Goal: Task Accomplishment & Management: Use online tool/utility

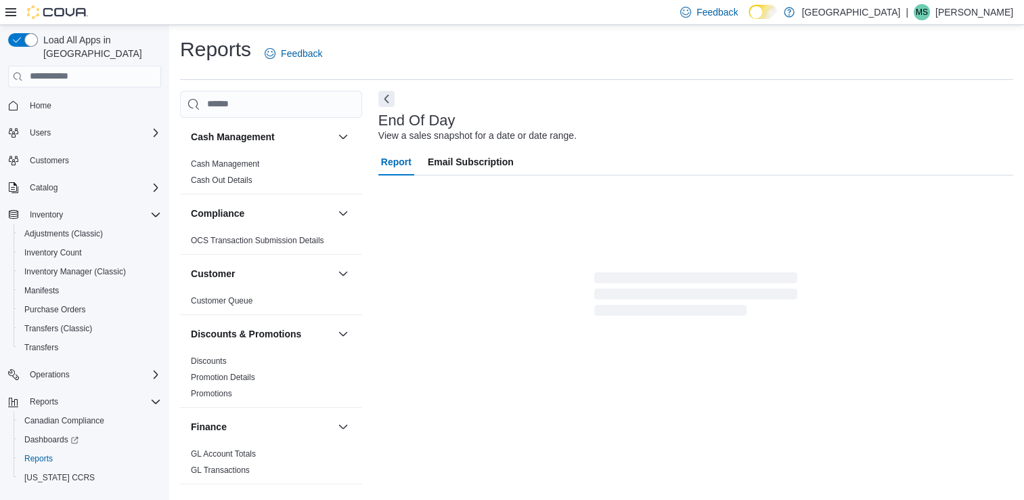
scroll to position [3, 0]
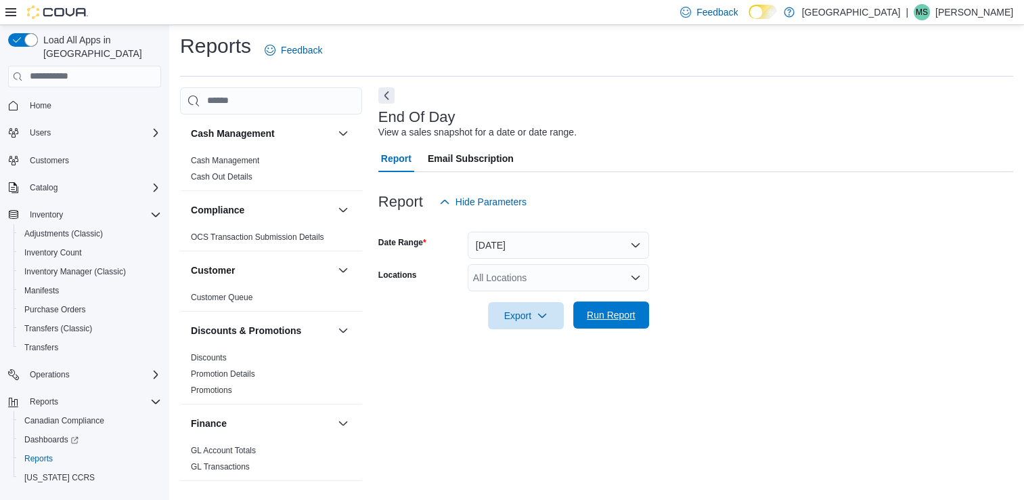
click at [600, 313] on span "Run Report" at bounding box center [611, 315] width 49 height 14
